Goal: Register for event/course

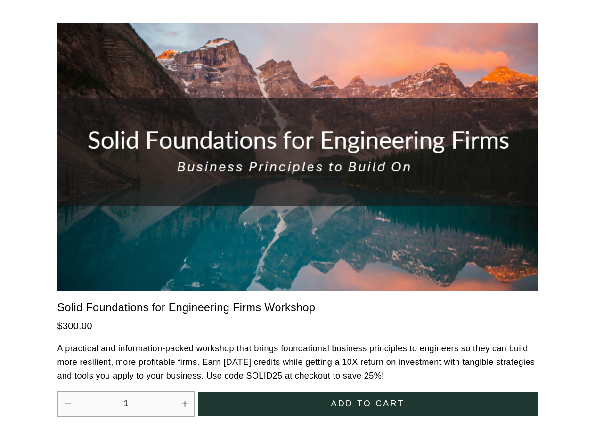
scroll to position [2401, 0]
